Goal: Task Accomplishment & Management: Use online tool/utility

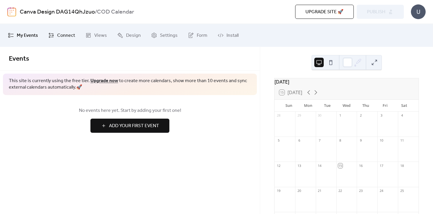
click at [67, 36] on span "Connect" at bounding box center [66, 35] width 18 height 9
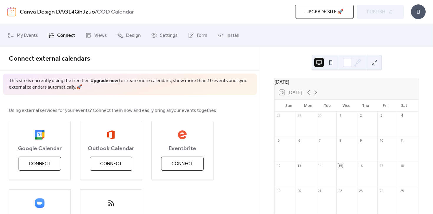
scroll to position [58, 0]
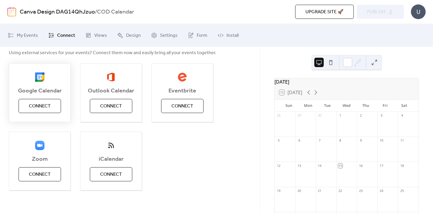
click at [51, 107] on button "Connect" at bounding box center [40, 106] width 42 height 14
click at [104, 171] on span "Connect" at bounding box center [111, 174] width 22 height 7
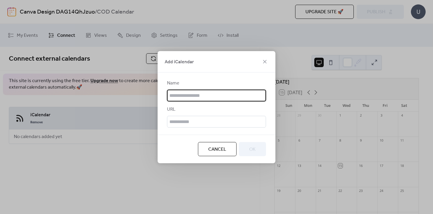
scroll to position [0, 0]
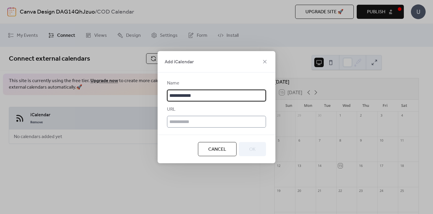
type input "**********"
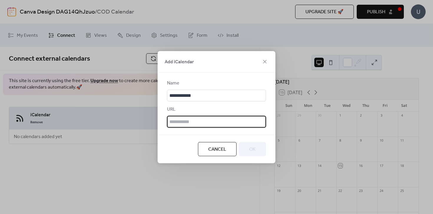
click at [183, 120] on input "text" at bounding box center [216, 122] width 99 height 12
paste input "**********"
type input "**********"
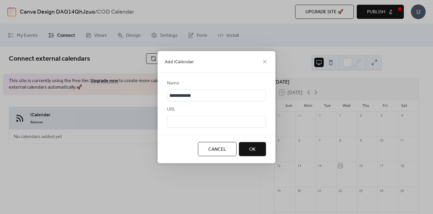
scroll to position [0, 0]
click at [252, 149] on span "OK" at bounding box center [252, 149] width 6 height 7
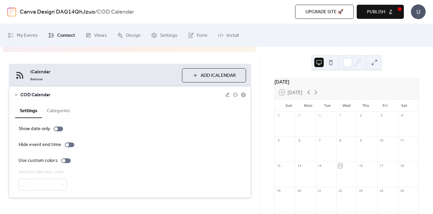
scroll to position [44, 0]
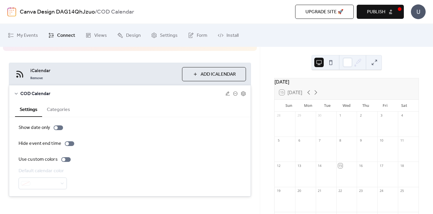
click at [210, 77] on span "Add iCalendar" at bounding box center [218, 74] width 35 height 7
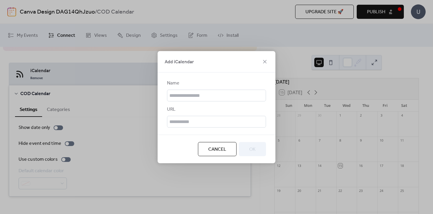
click at [216, 154] on button "Cancel" at bounding box center [217, 149] width 39 height 14
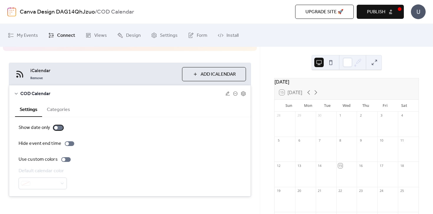
click at [61, 128] on div at bounding box center [58, 127] width 9 height 5
click at [61, 128] on div at bounding box center [61, 128] width 4 height 4
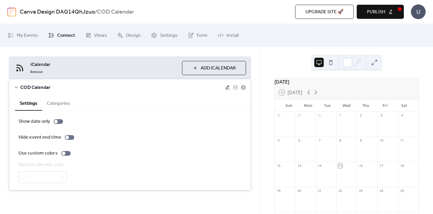
click at [227, 87] on icon at bounding box center [227, 87] width 5 height 5
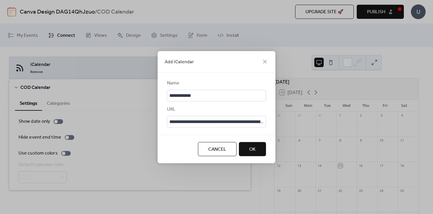
click at [214, 149] on span "Cancel" at bounding box center [217, 149] width 18 height 7
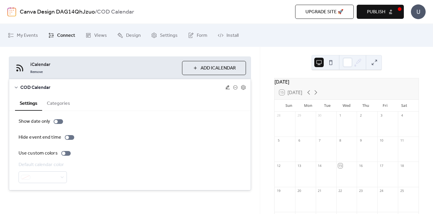
click at [225, 86] on icon at bounding box center [227, 87] width 5 height 5
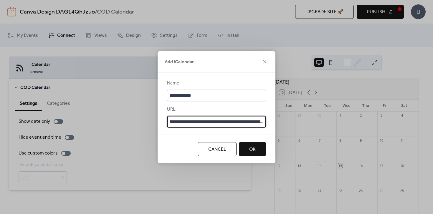
click at [190, 124] on input "**********" at bounding box center [216, 122] width 99 height 12
paste input "text"
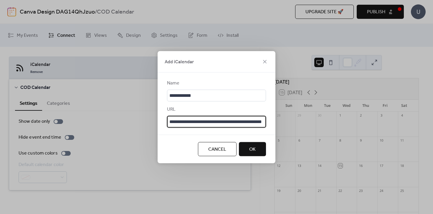
type input "**********"
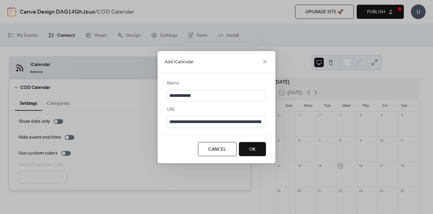
click at [255, 148] on span "OK" at bounding box center [252, 149] width 6 height 7
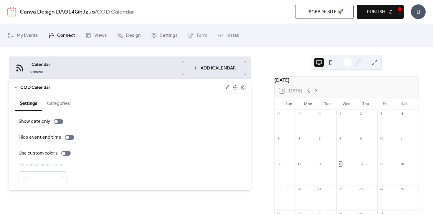
scroll to position [1, 0]
click at [56, 104] on button "Categories" at bounding box center [58, 103] width 33 height 14
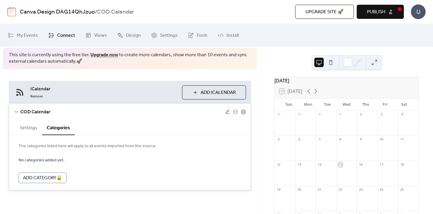
click at [29, 129] on button "Settings" at bounding box center [28, 127] width 27 height 14
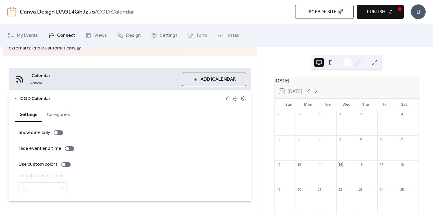
scroll to position [41, 0]
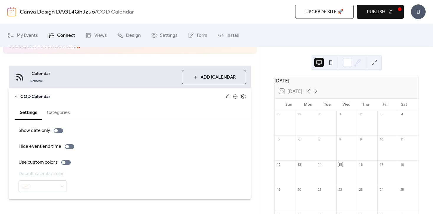
click at [241, 96] on icon at bounding box center [243, 96] width 5 height 5
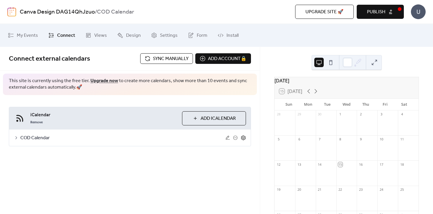
click at [244, 138] on icon at bounding box center [243, 137] width 5 height 5
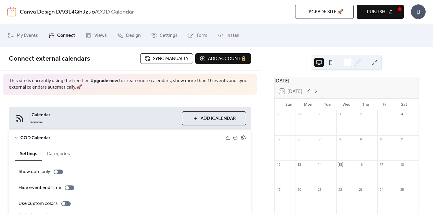
click at [171, 56] on span "Sync manually" at bounding box center [171, 58] width 36 height 7
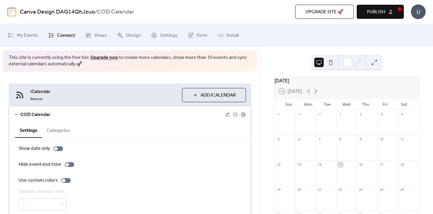
scroll to position [50, 0]
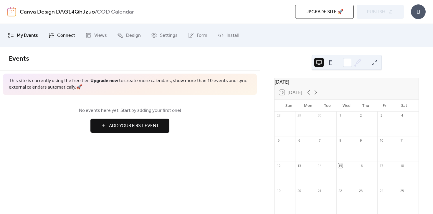
click at [64, 34] on span "Connect" at bounding box center [66, 35] width 18 height 9
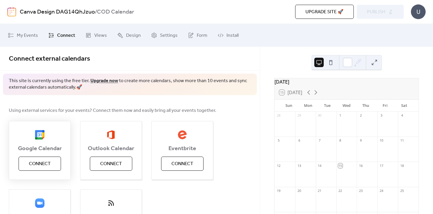
scroll to position [32, 0]
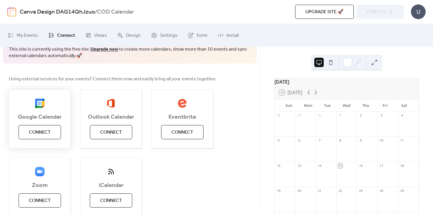
click at [45, 133] on span "Connect" at bounding box center [40, 132] width 22 height 7
click at [108, 197] on span "Connect" at bounding box center [111, 200] width 22 height 7
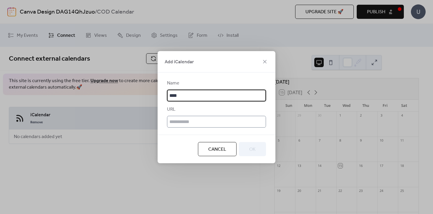
type input "**********"
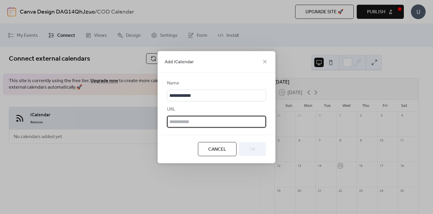
click at [191, 119] on input "text" at bounding box center [216, 122] width 99 height 12
paste input "**********"
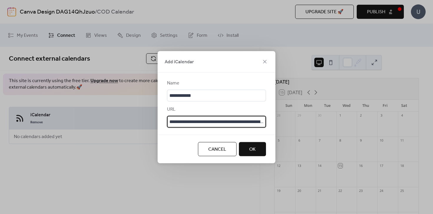
scroll to position [0, 194]
type input "**********"
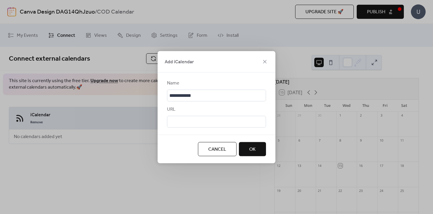
scroll to position [0, 0]
click at [180, 134] on div at bounding box center [216, 131] width 99 height 7
click at [255, 148] on span "OK" at bounding box center [252, 149] width 6 height 7
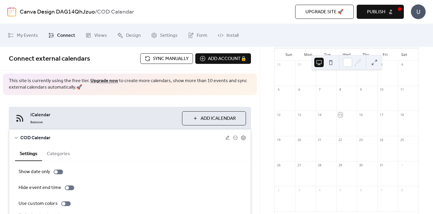
scroll to position [52, 0]
click at [341, 116] on div "15" at bounding box center [340, 114] width 4 height 4
click at [330, 62] on button at bounding box center [330, 62] width 9 height 9
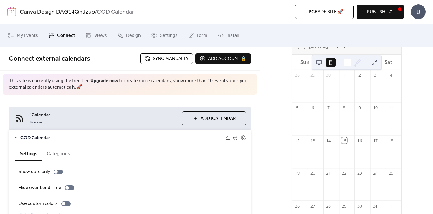
scroll to position [44, 0]
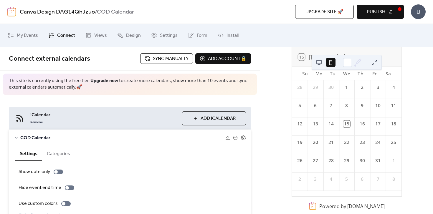
click at [316, 63] on button at bounding box center [318, 62] width 9 height 9
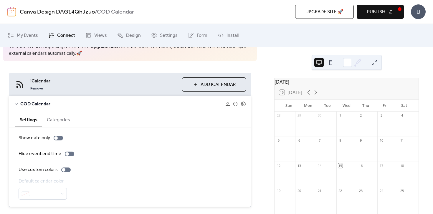
scroll to position [50, 0]
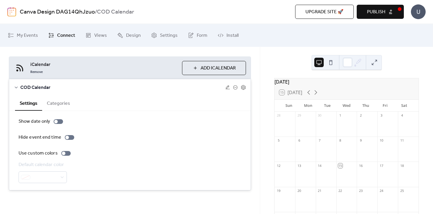
click at [61, 106] on button "Categories" at bounding box center [58, 103] width 33 height 14
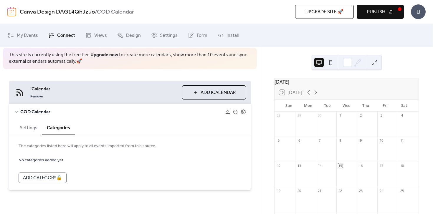
scroll to position [26, 0]
click at [29, 128] on button "Settings" at bounding box center [28, 127] width 27 height 14
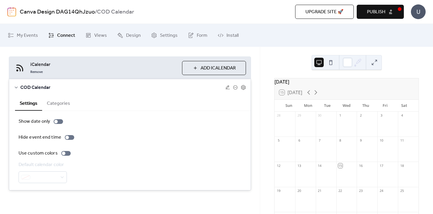
scroll to position [0, 0]
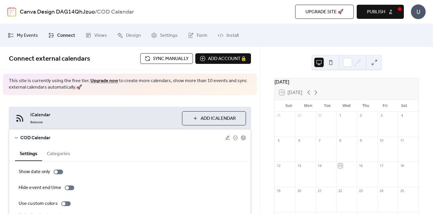
click at [30, 41] on link "My Events" at bounding box center [23, 35] width 39 height 18
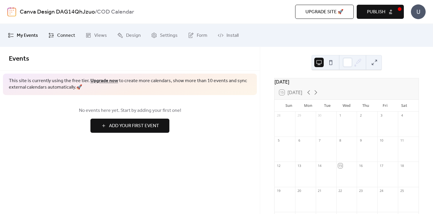
click at [60, 37] on span "Connect" at bounding box center [66, 35] width 18 height 9
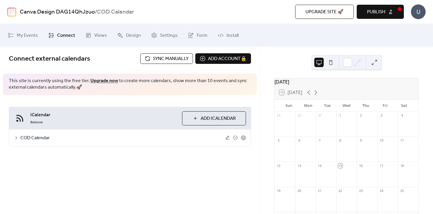
click at [41, 115] on span "iCalendar" at bounding box center [103, 115] width 147 height 7
click at [34, 135] on span "COD Calendar" at bounding box center [122, 138] width 205 height 7
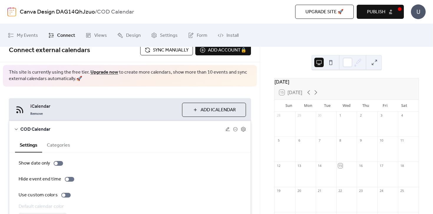
scroll to position [9, 0]
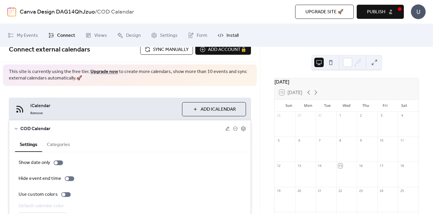
click at [232, 34] on span "Install" at bounding box center [233, 35] width 12 height 9
